Goal: Task Accomplishment & Management: Use online tool/utility

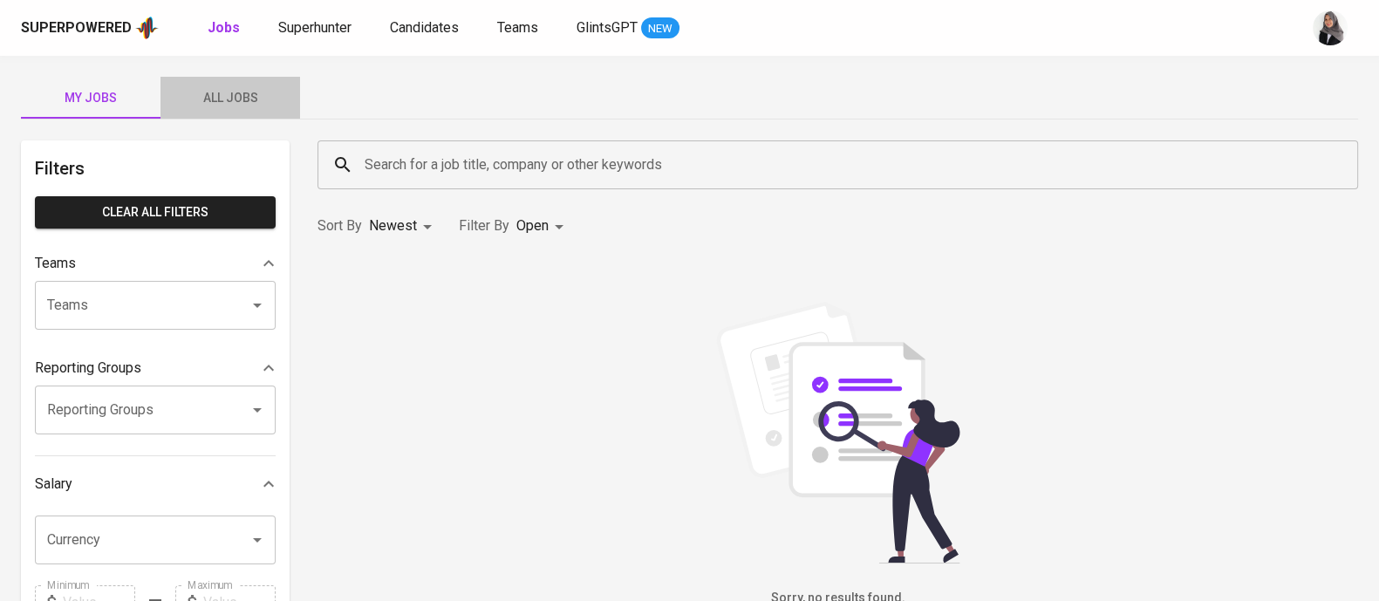
click at [237, 98] on span "All Jobs" at bounding box center [230, 98] width 119 height 22
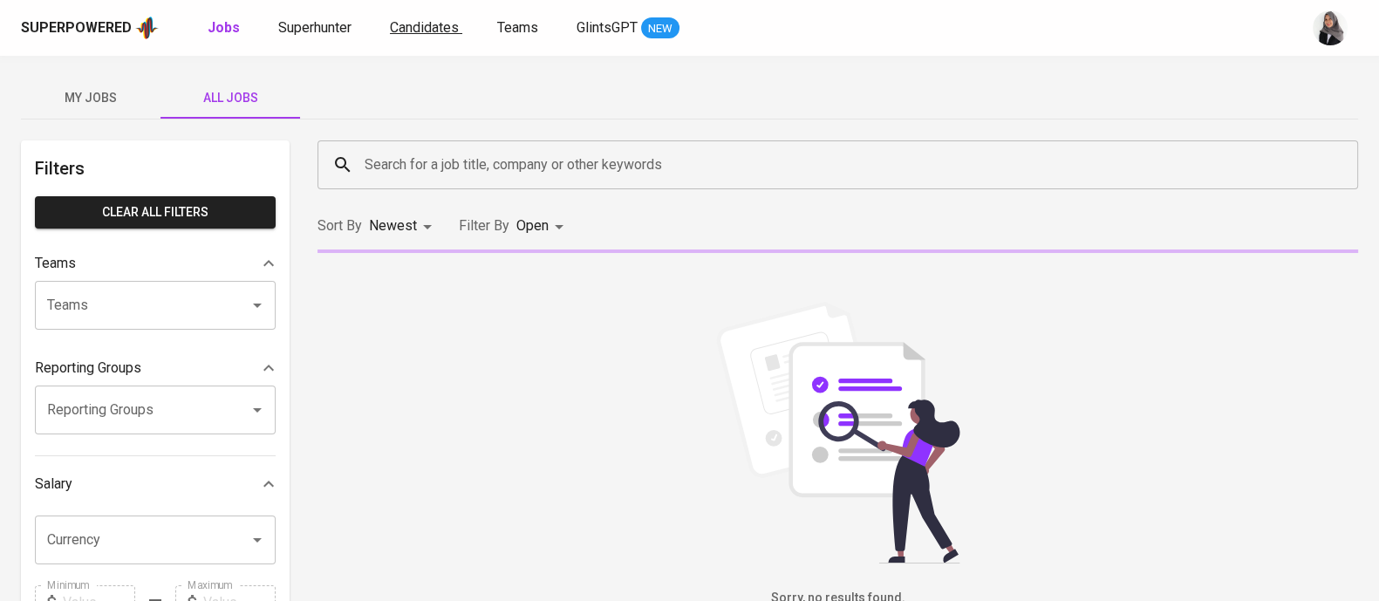
click at [421, 20] on span "Candidates" at bounding box center [424, 27] width 69 height 17
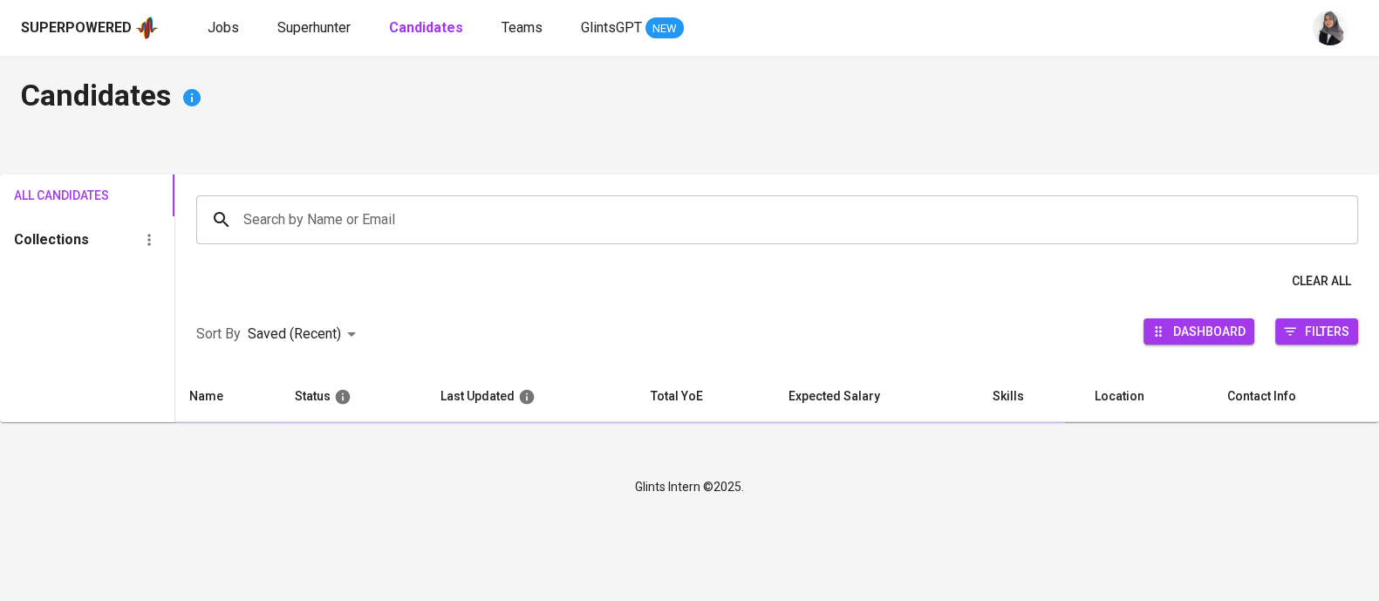
click at [395, 211] on input "Search by Name or Email" at bounding box center [781, 219] width 1085 height 33
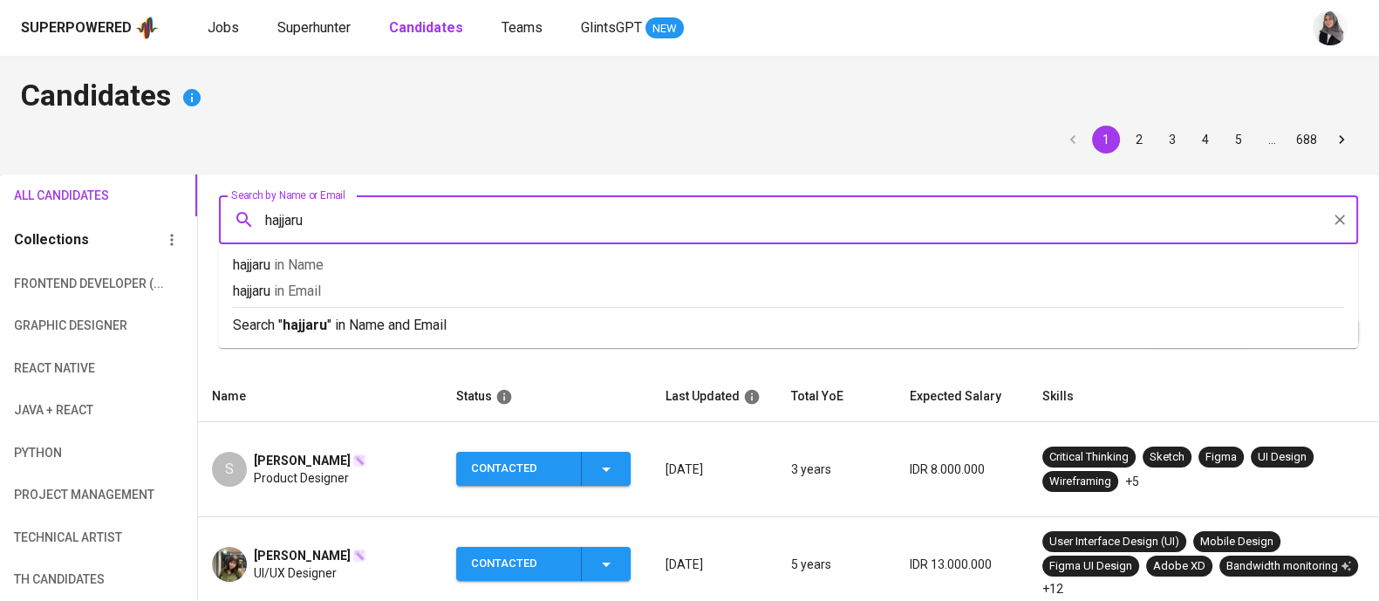
type input "hajjarul"
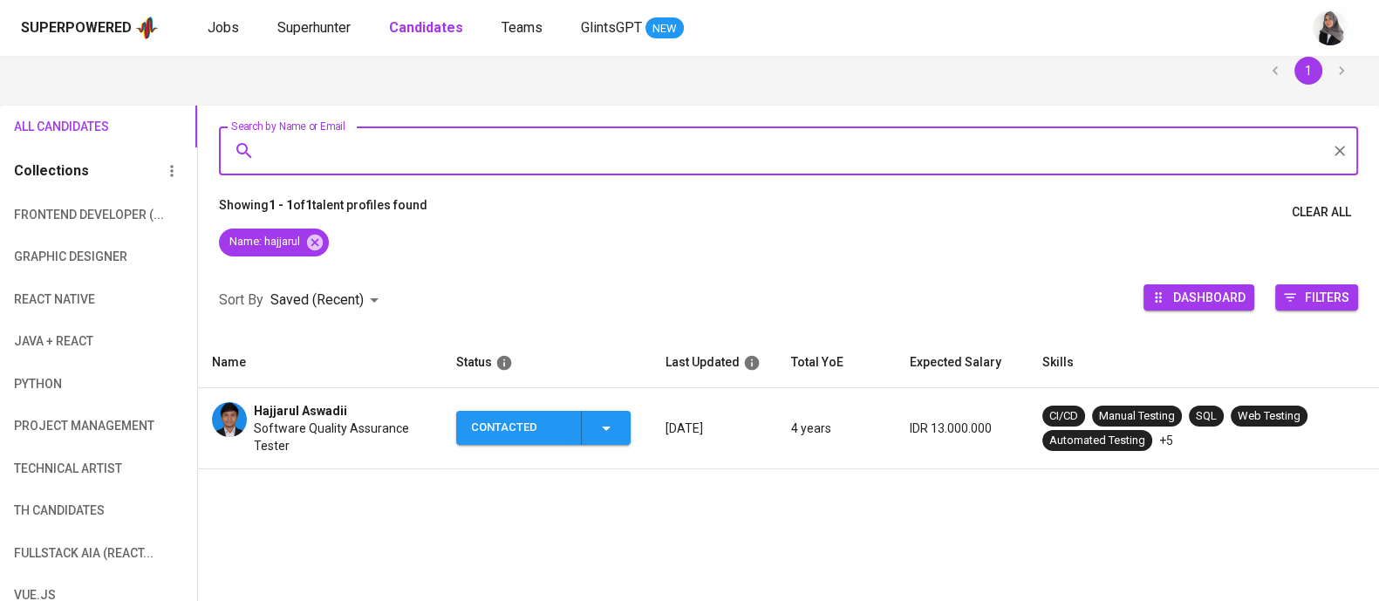
scroll to position [74, 0]
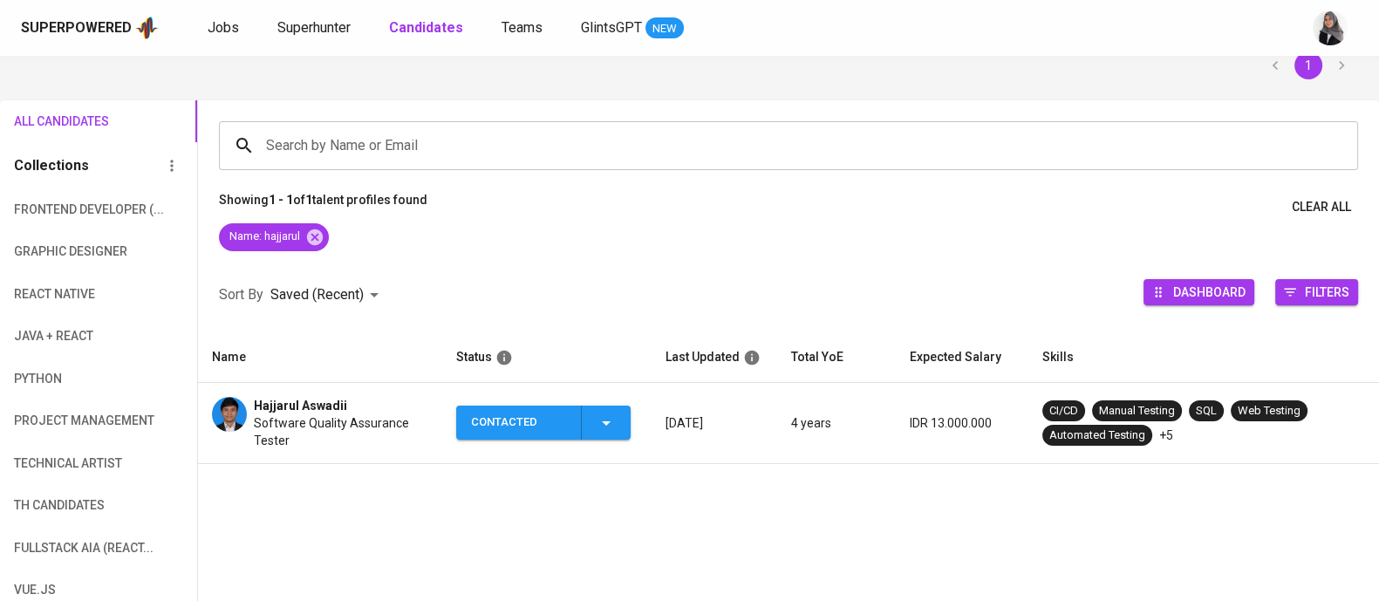
click at [367, 412] on div "Hajjarul Aswadii" at bounding box center [341, 405] width 174 height 17
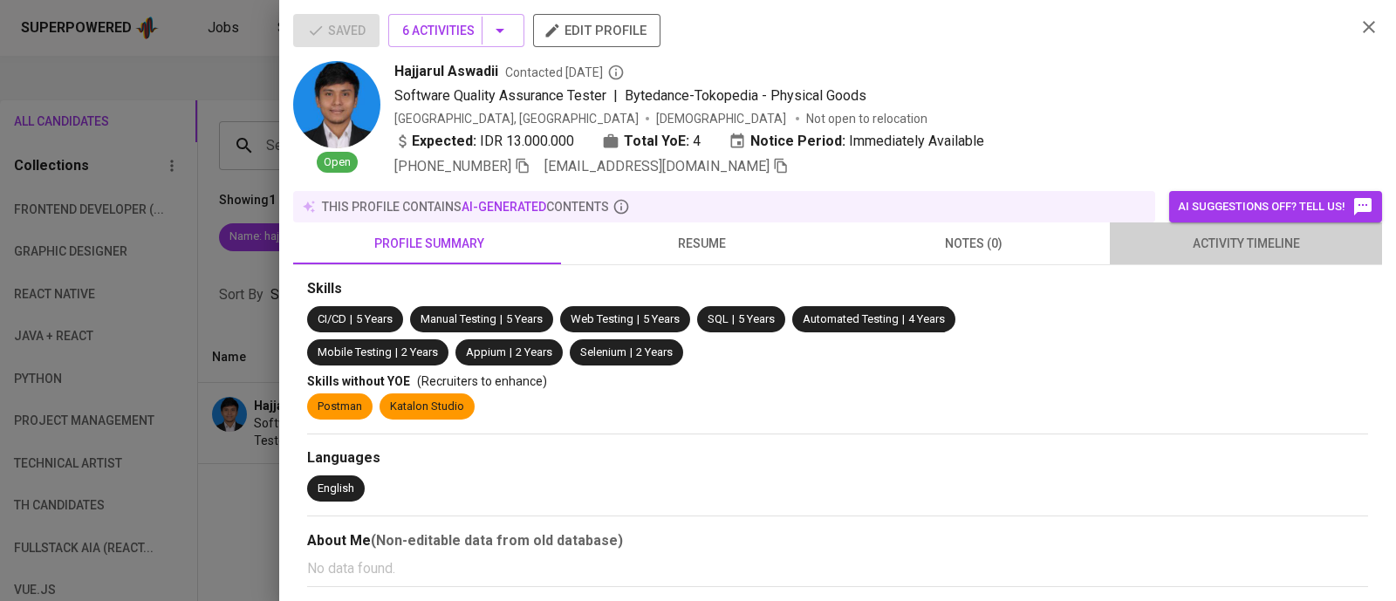
click at [1248, 256] on button "activity timeline" at bounding box center [1246, 243] width 272 height 42
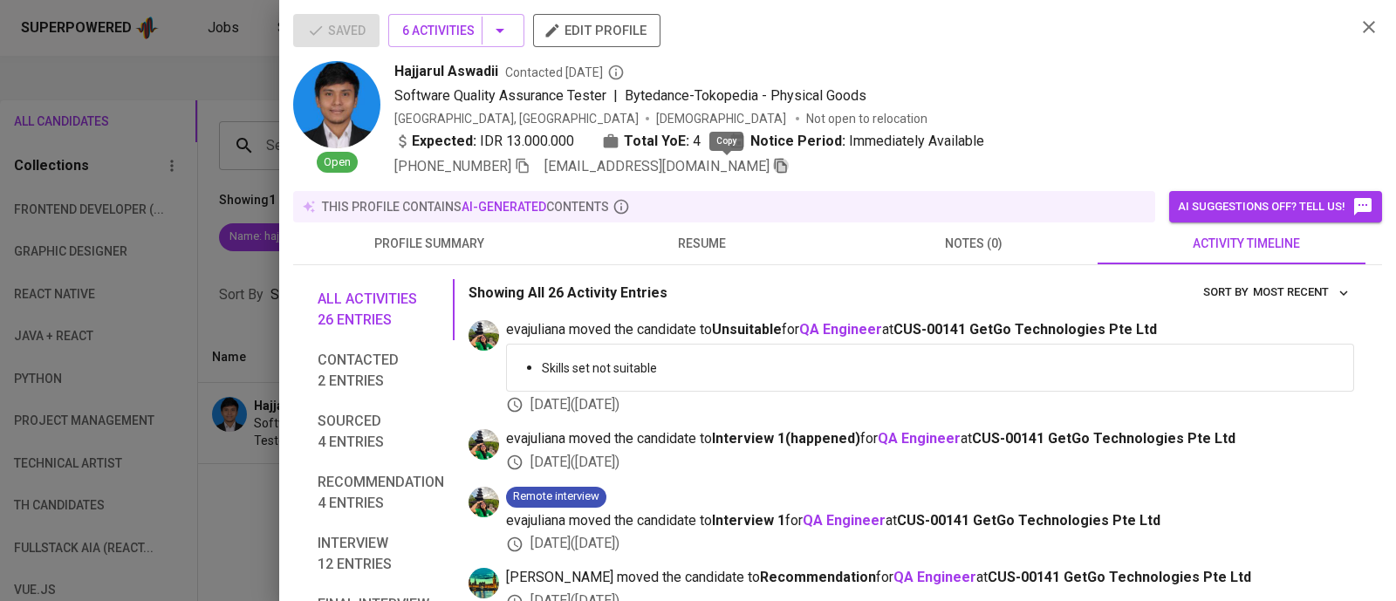
click at [773, 171] on icon "button" at bounding box center [781, 166] width 16 height 16
click at [1357, 15] on button "button" at bounding box center [1369, 27] width 26 height 26
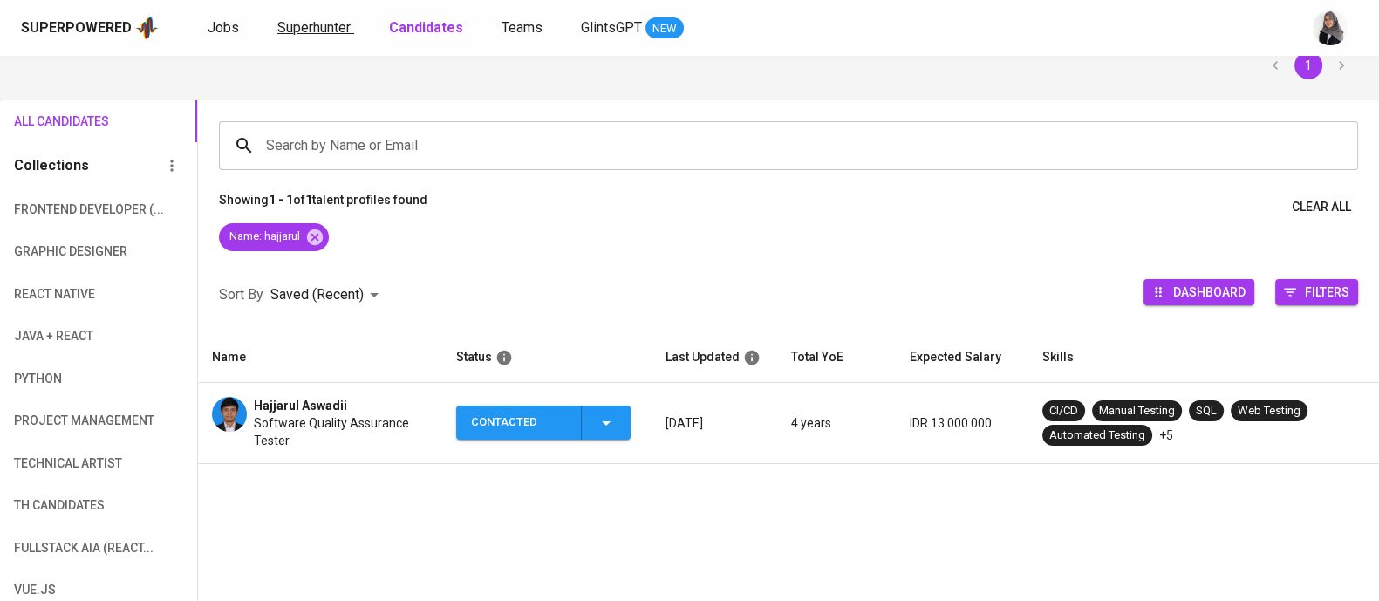
click at [299, 30] on span "Superhunter" at bounding box center [313, 27] width 73 height 17
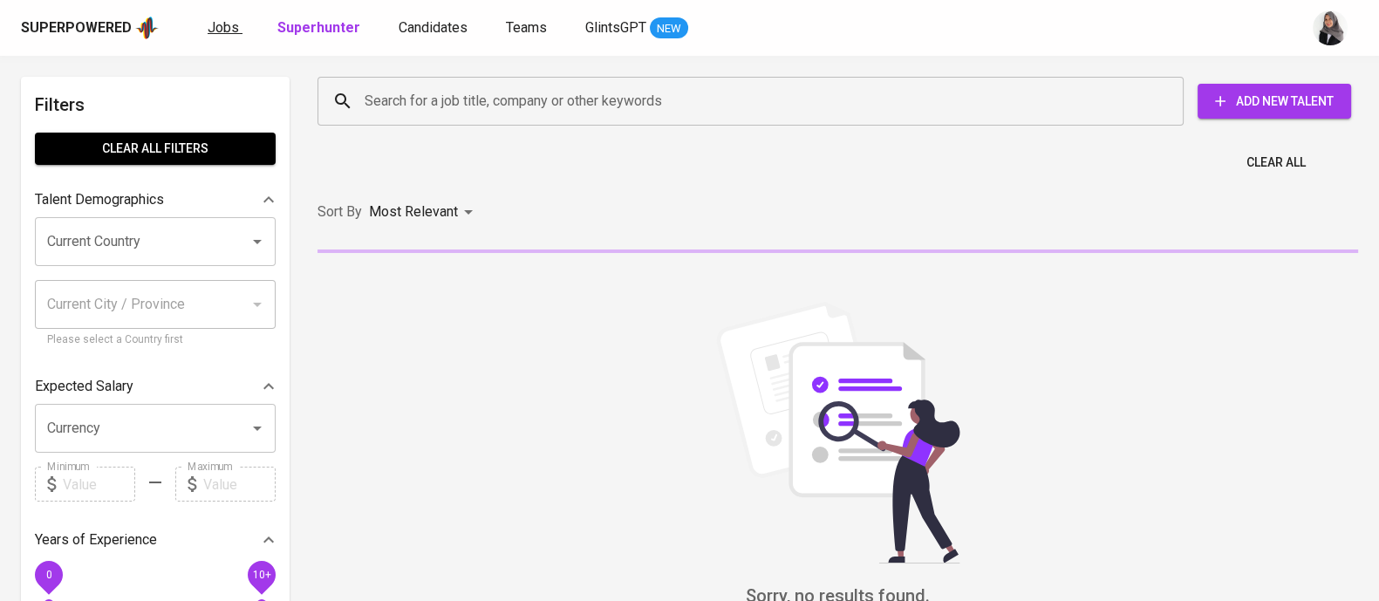
click at [218, 23] on div "Superpowered Jobs Superhunter Candidates Teams GlintsGPT NEW" at bounding box center [662, 28] width 1282 height 26
click at [218, 23] on span "Jobs" at bounding box center [223, 27] width 31 height 17
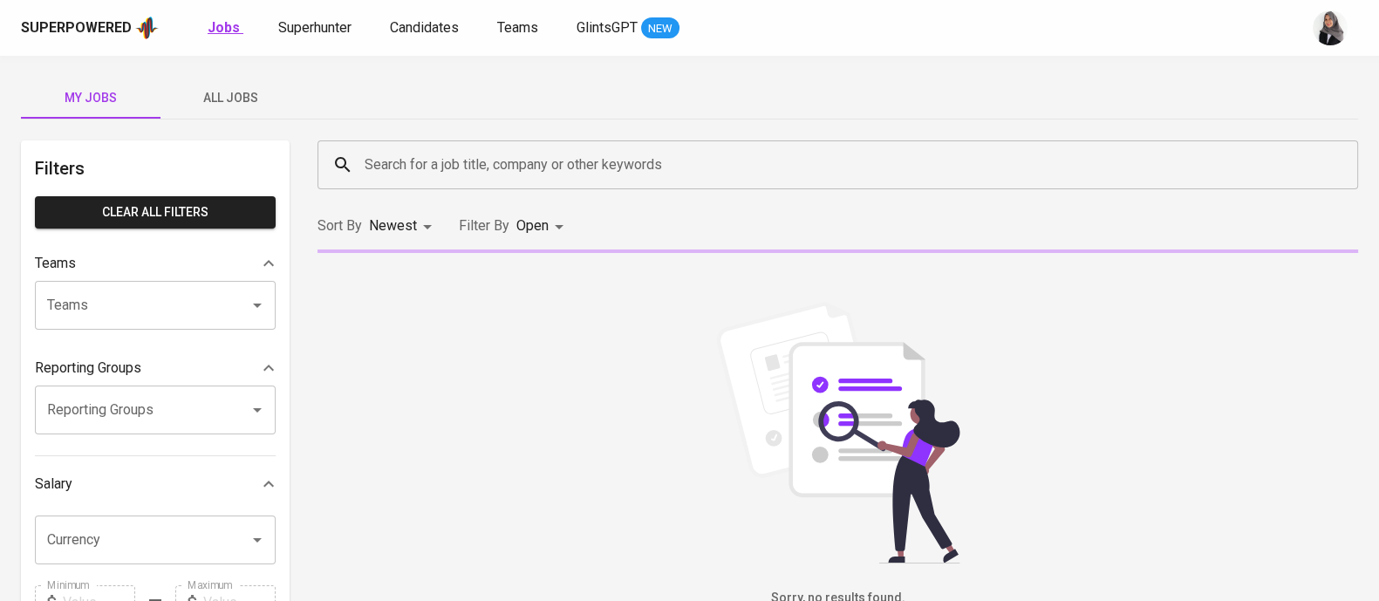
click at [231, 28] on b "Jobs" at bounding box center [224, 27] width 32 height 17
type input "OPEN"
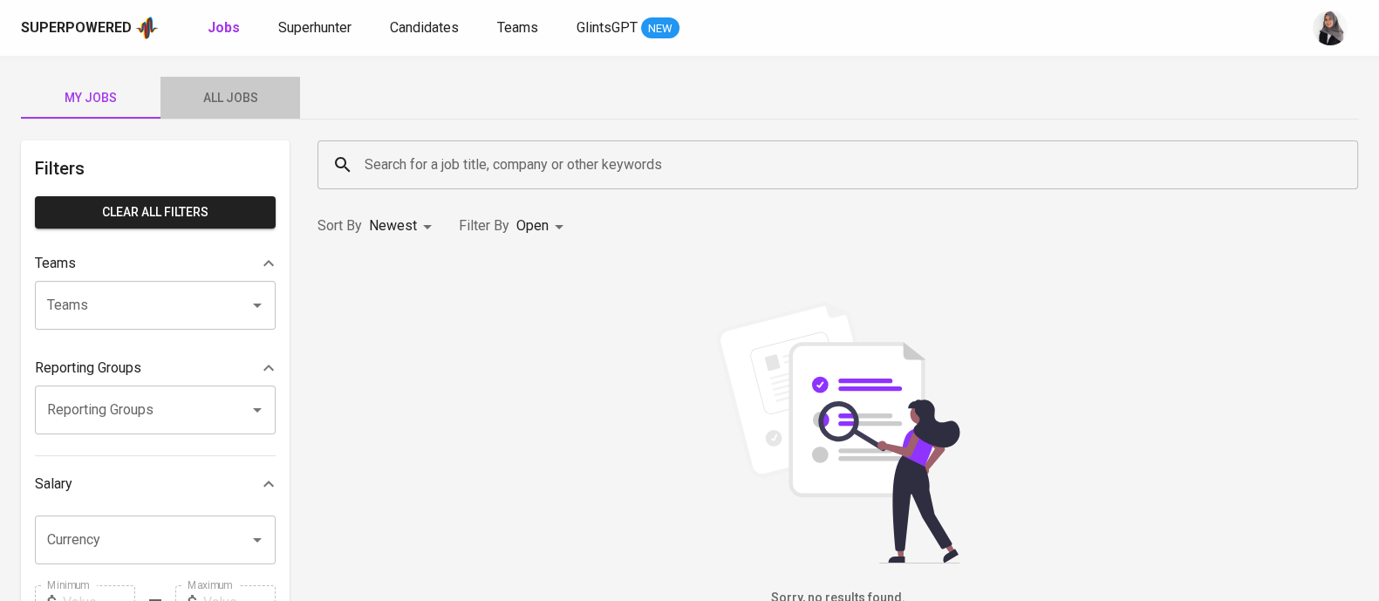
click at [247, 97] on span "All Jobs" at bounding box center [230, 98] width 119 height 22
click at [466, 159] on input "Search for a job title, company or other keywords" at bounding box center [842, 164] width 964 height 33
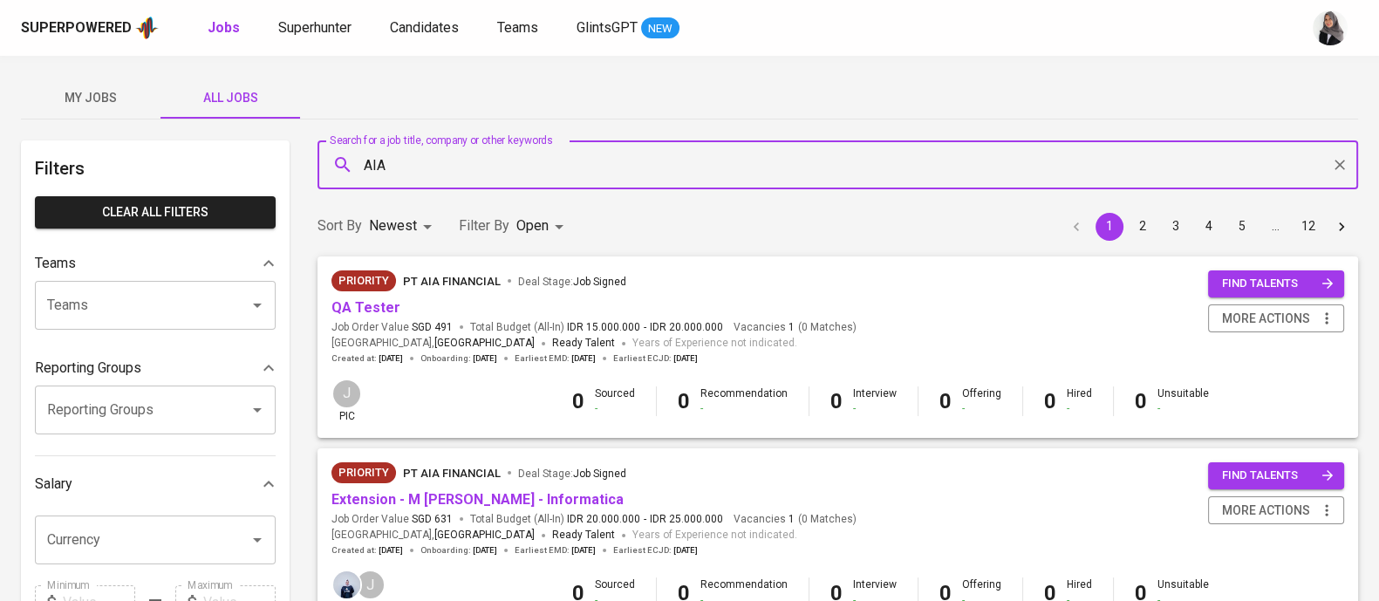
type input "AIA"
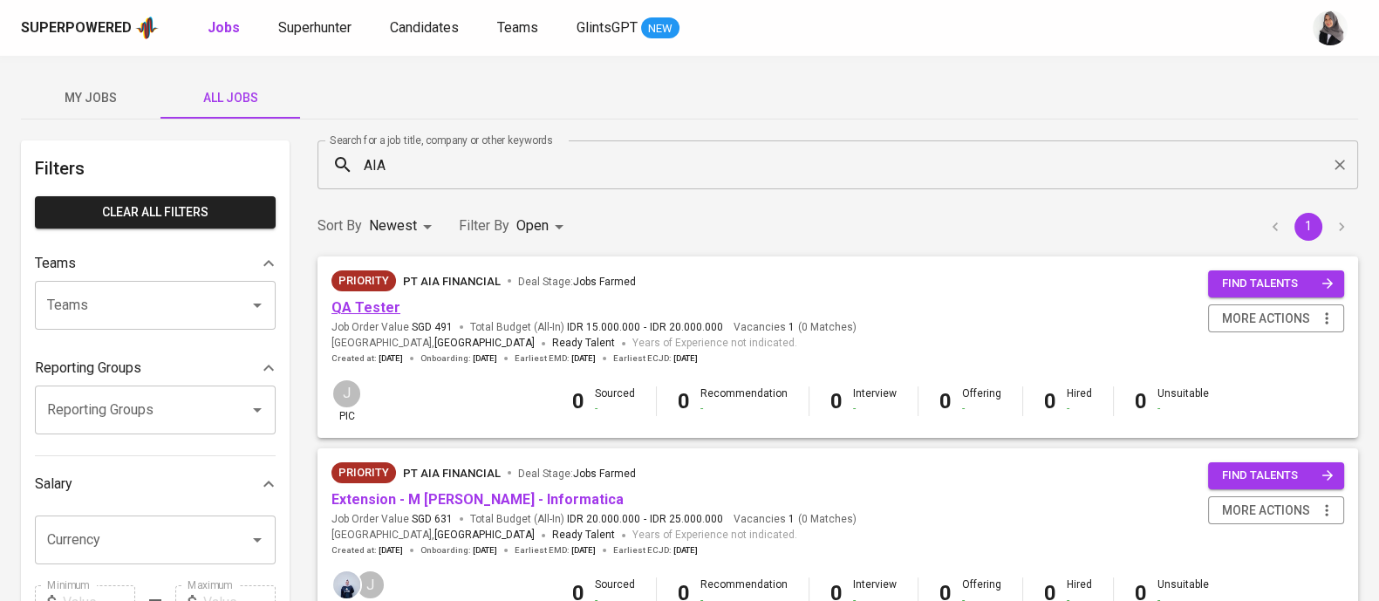
click at [385, 304] on link "QA Tester" at bounding box center [366, 307] width 69 height 17
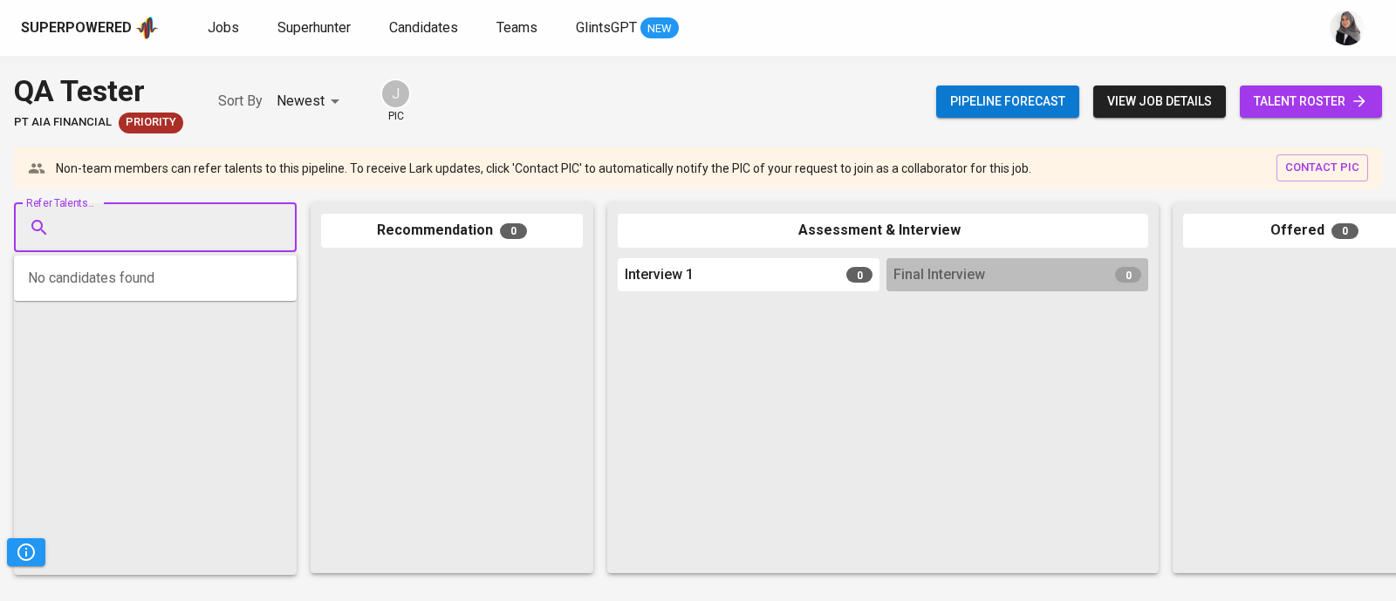
click at [156, 233] on input "Refer Talents..." at bounding box center [148, 227] width 183 height 33
paste input "hajjarul.aswadii@gmail.com"
type input "hajjarul.aswadii@gmail.com"
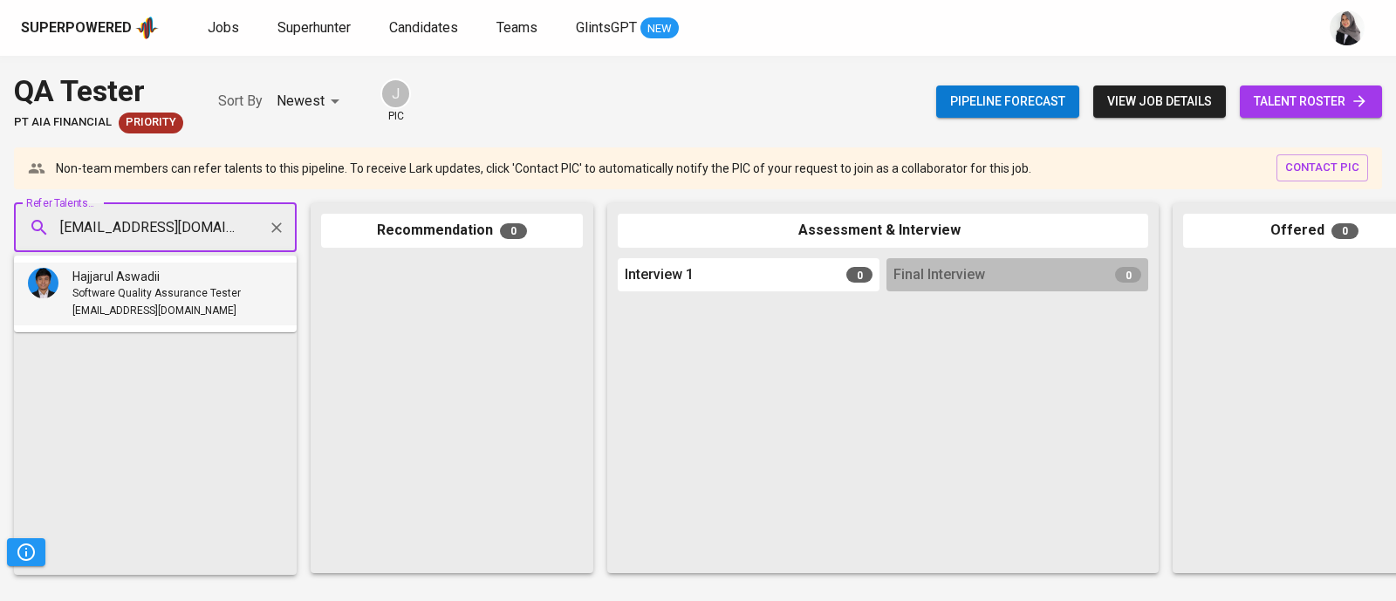
click at [154, 291] on span "Software Quality Assurance Tester" at bounding box center [156, 293] width 168 height 17
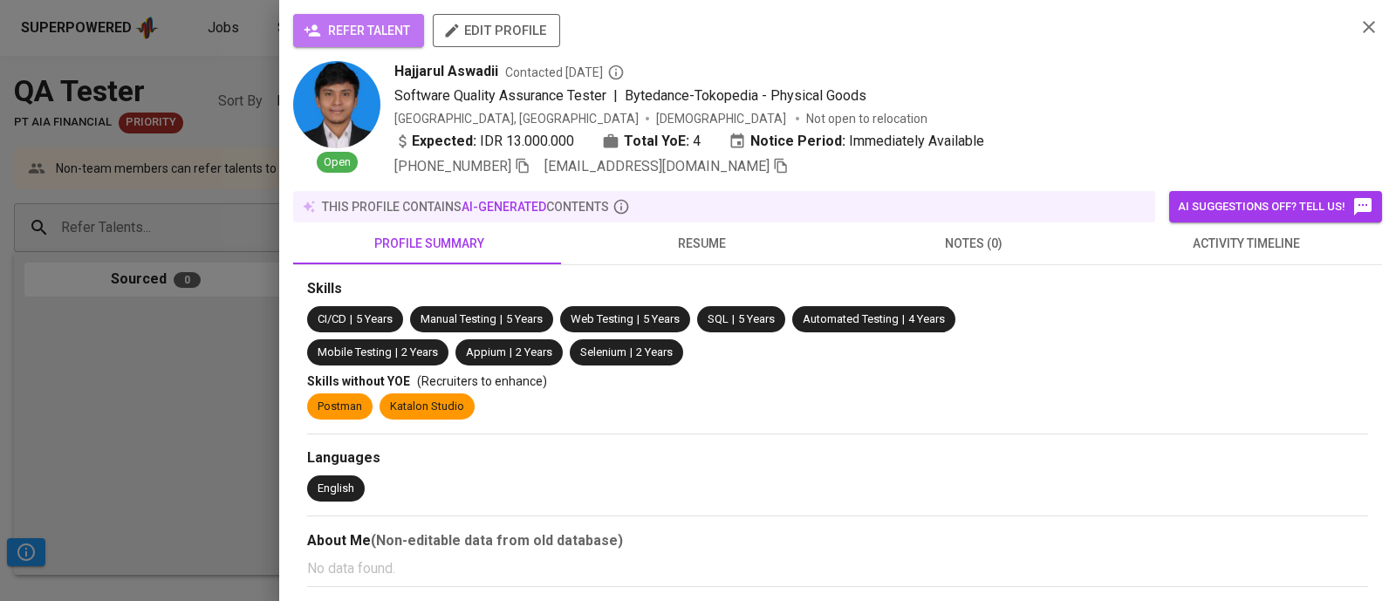
click at [374, 24] on span "refer talent" at bounding box center [358, 31] width 103 height 22
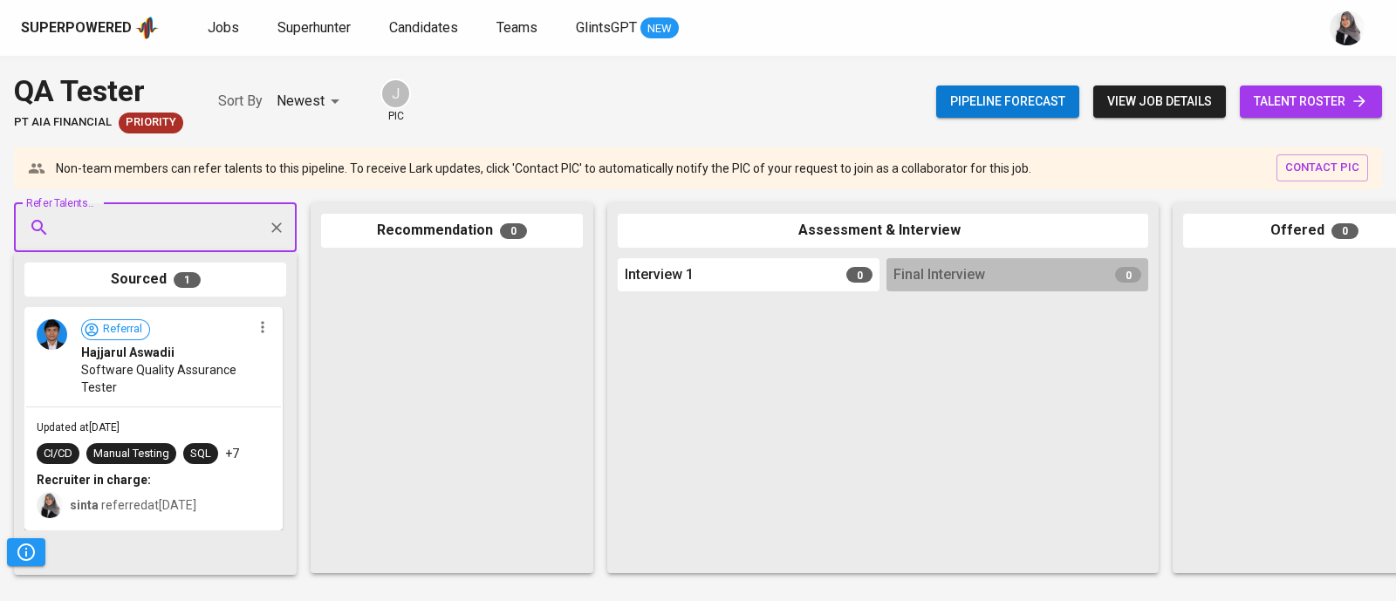
click at [1374, 394] on div at bounding box center [1314, 410] width 262 height 305
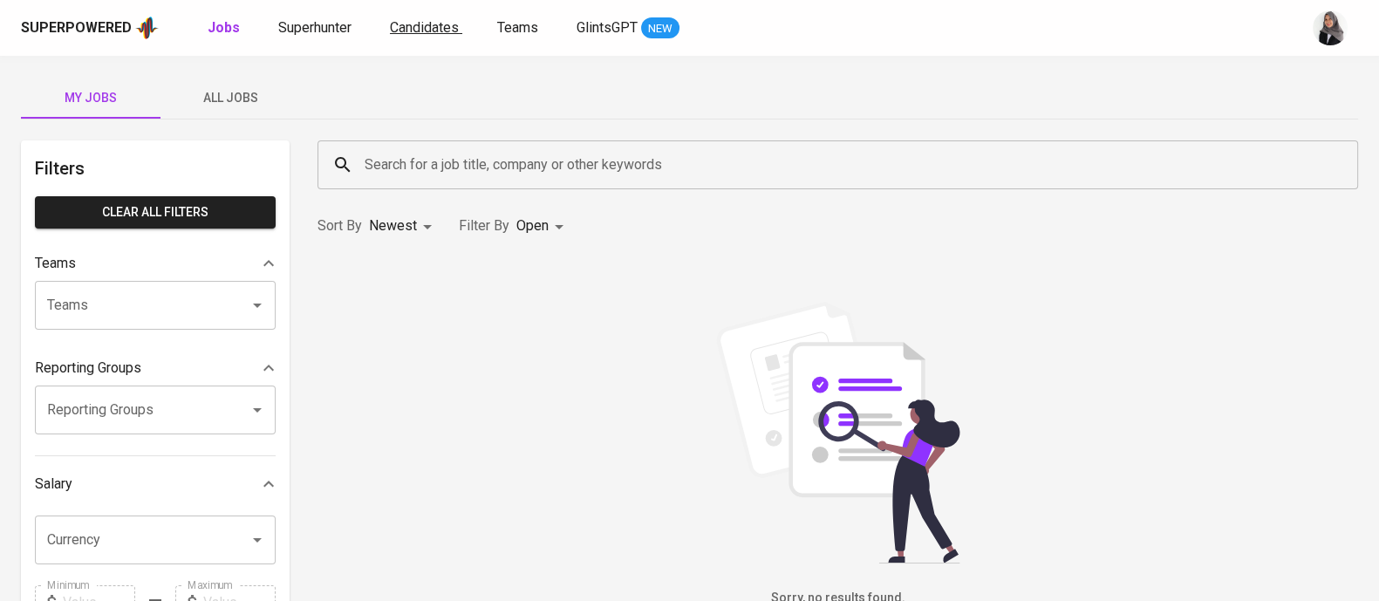
click at [431, 19] on span "Candidates" at bounding box center [424, 27] width 69 height 17
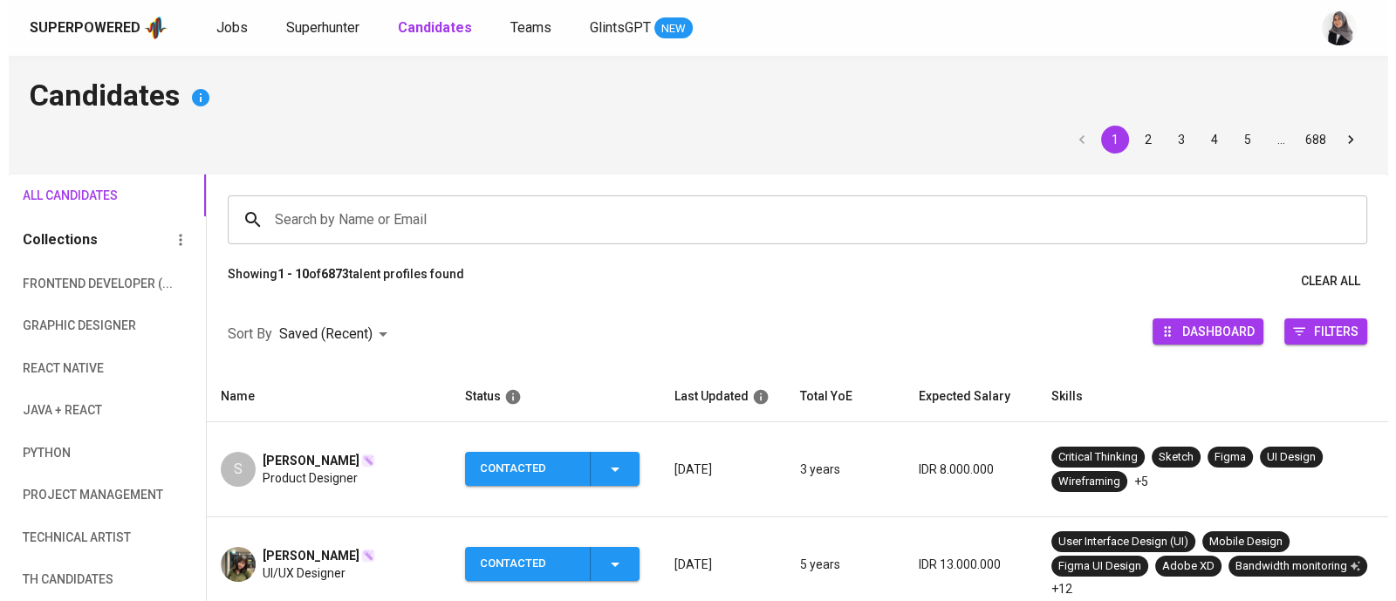
scroll to position [204, 0]
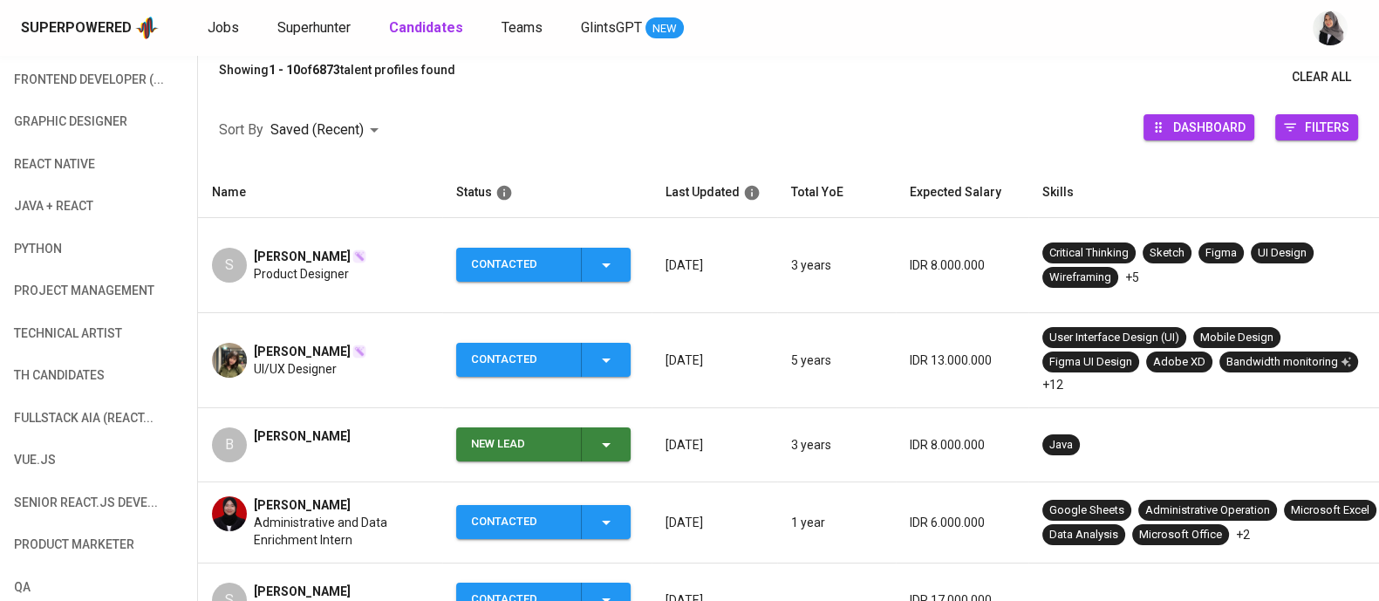
click at [286, 427] on span "[PERSON_NAME]" at bounding box center [302, 435] width 97 height 17
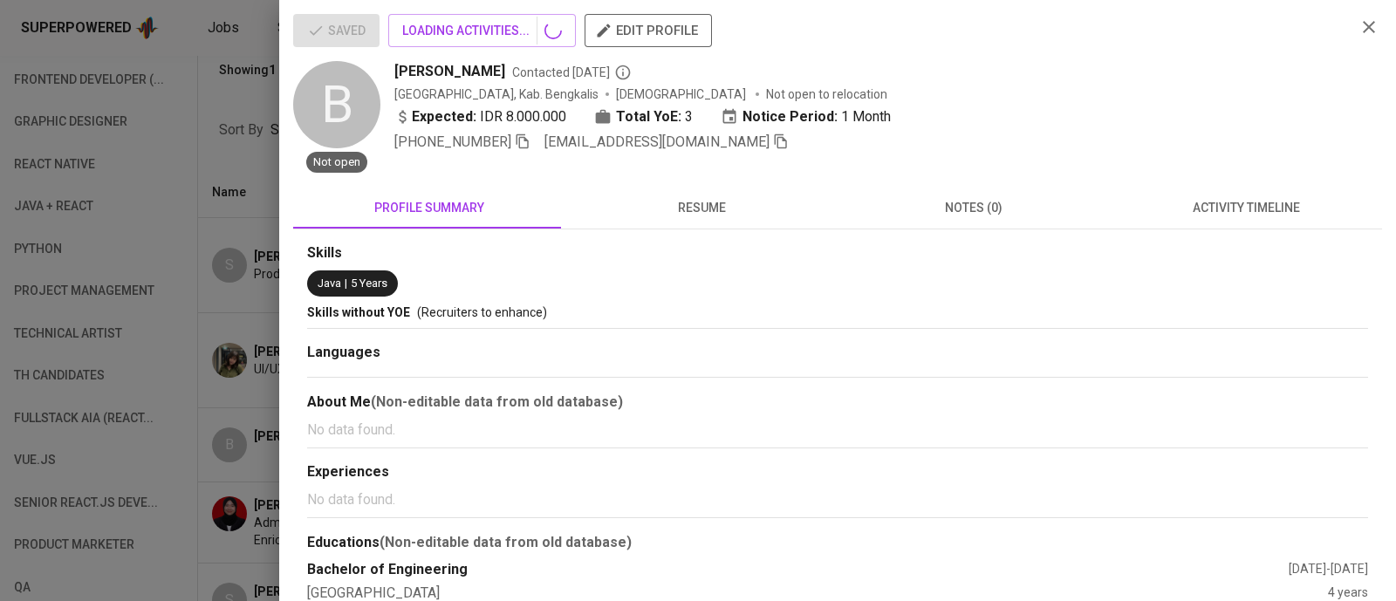
click at [1221, 201] on span "activity timeline" at bounding box center [1245, 208] width 251 height 22
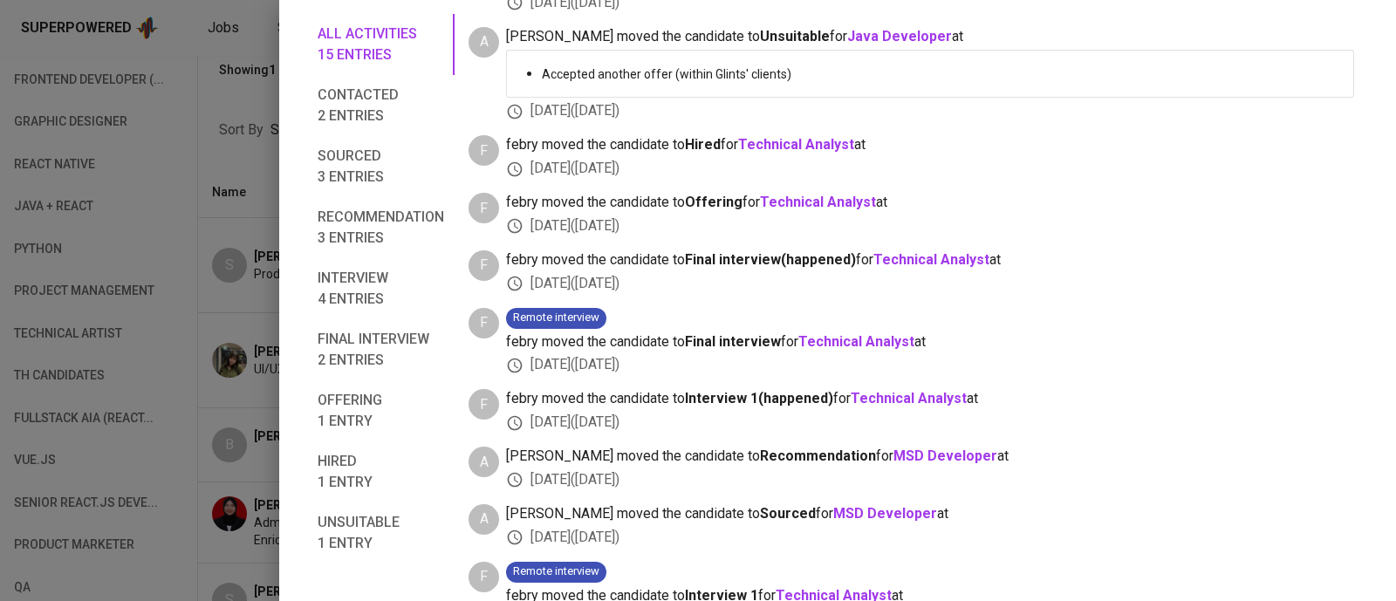
scroll to position [70, 0]
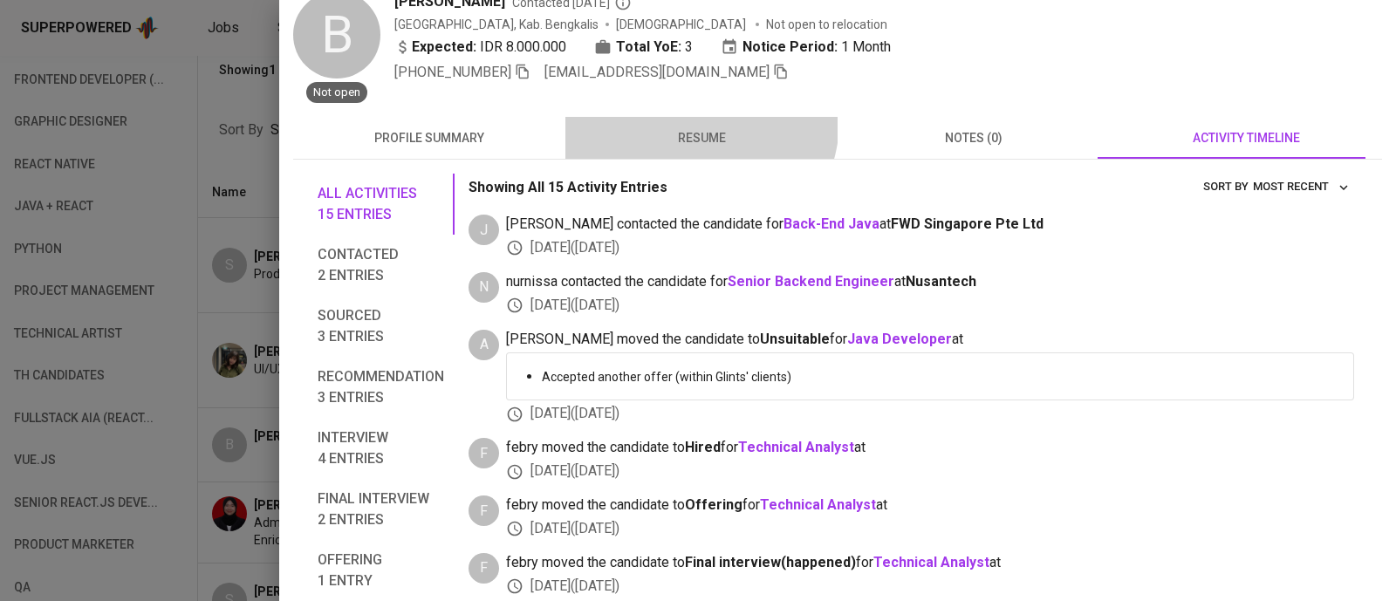
click at [689, 120] on button "resume" at bounding box center [701, 138] width 272 height 42
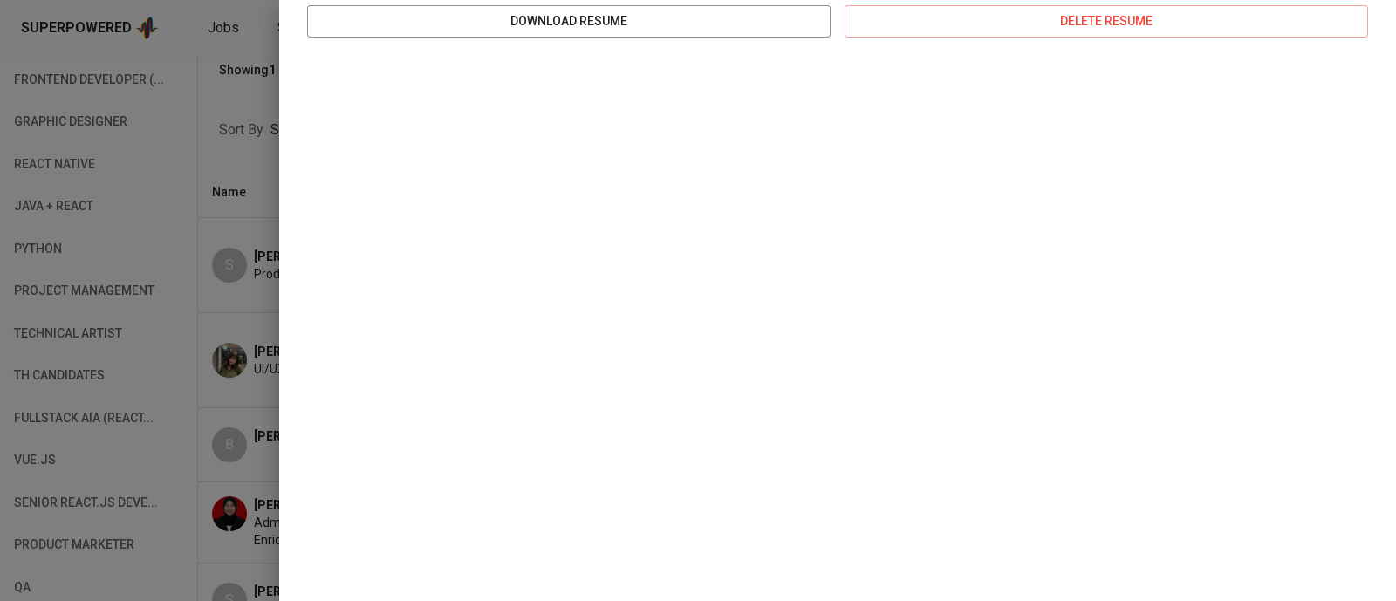
scroll to position [0, 0]
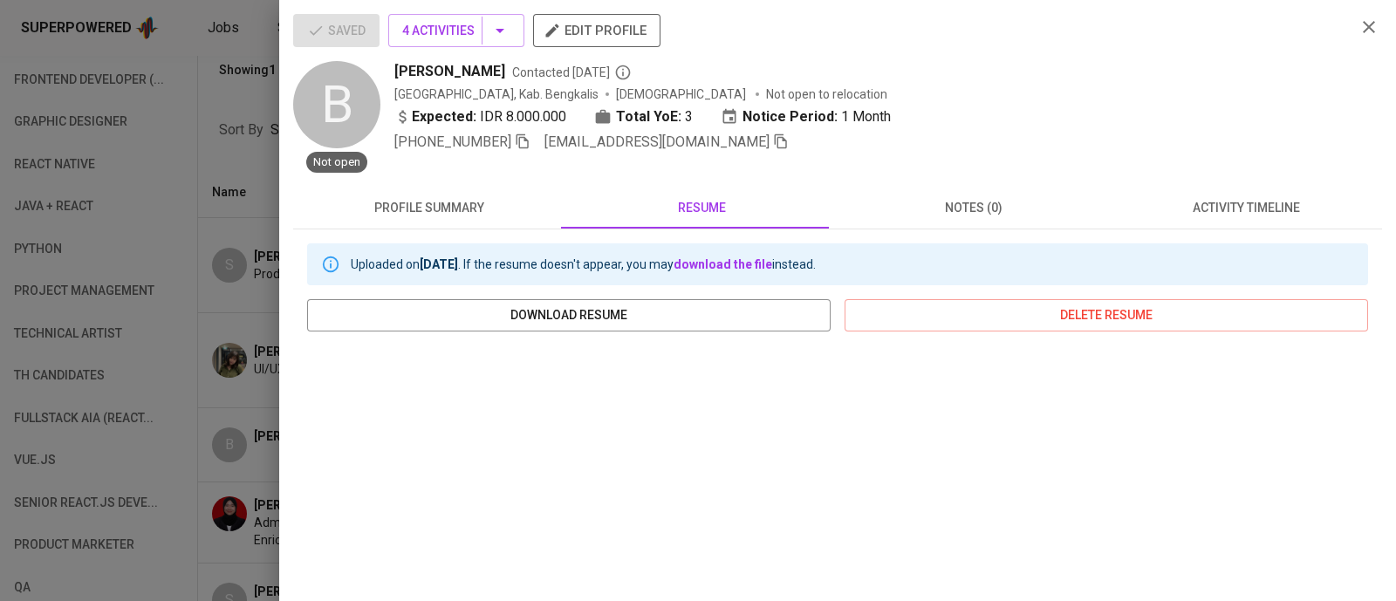
click at [1234, 202] on span "activity timeline" at bounding box center [1245, 208] width 251 height 22
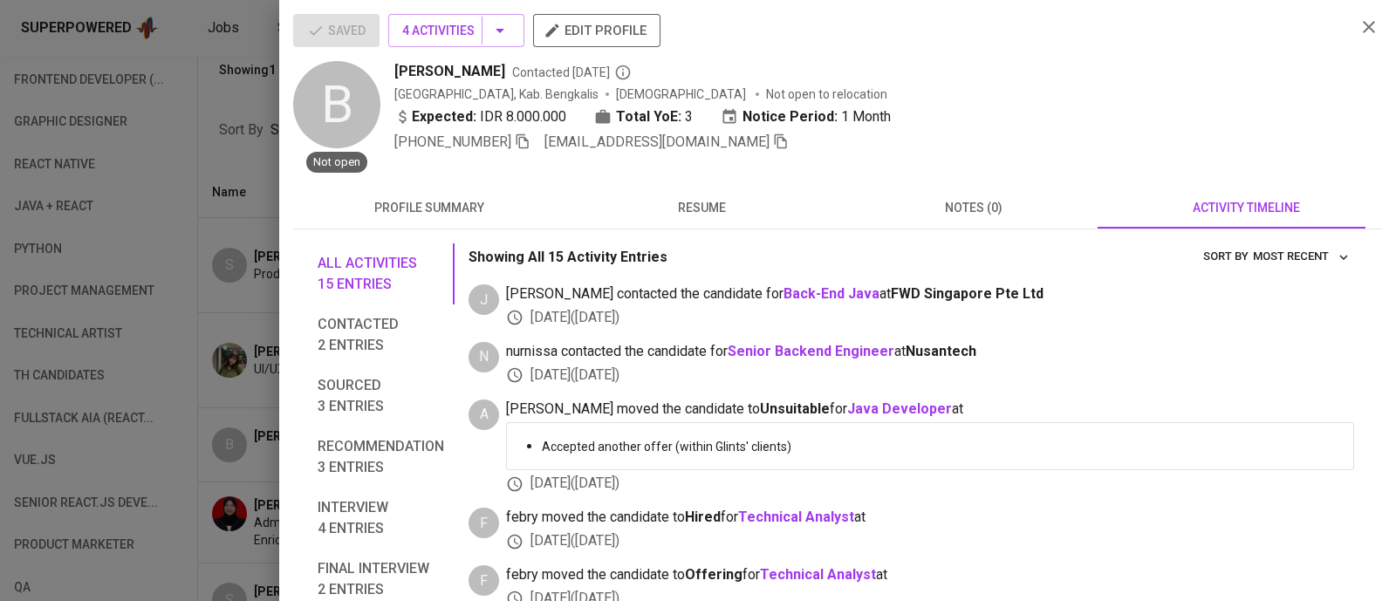
click at [995, 81] on div "[PERSON_NAME] Contacted [DATE]" at bounding box center [867, 71] width 947 height 21
